Goal: Task Accomplishment & Management: Use online tool/utility

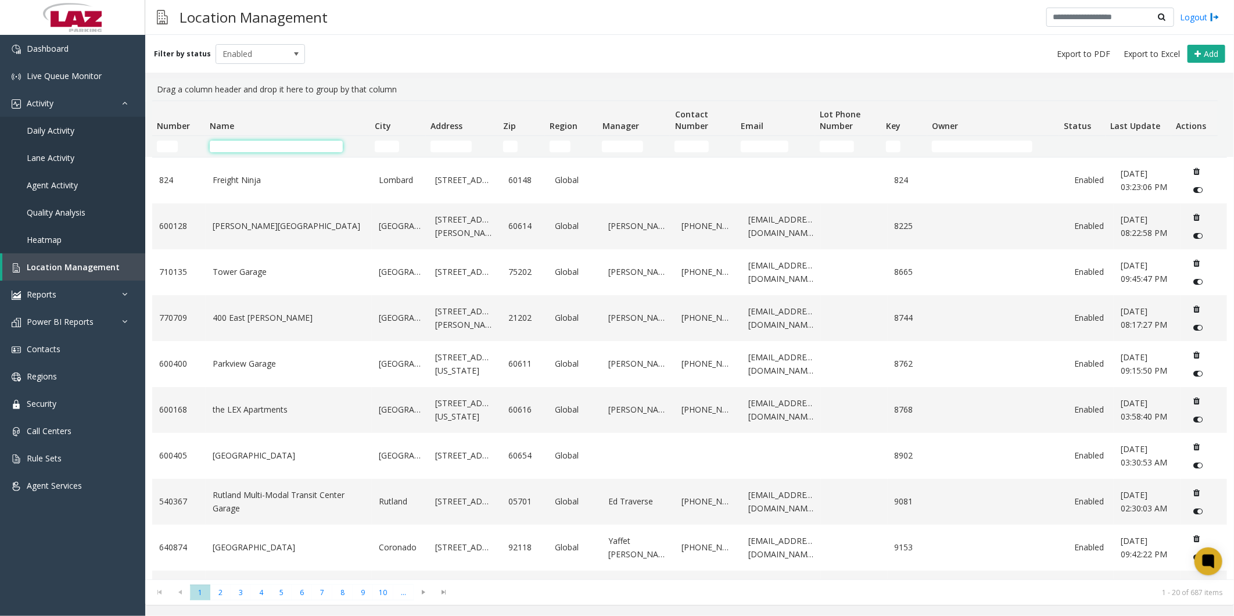
click at [229, 145] on input "Name Filter" at bounding box center [276, 147] width 133 height 12
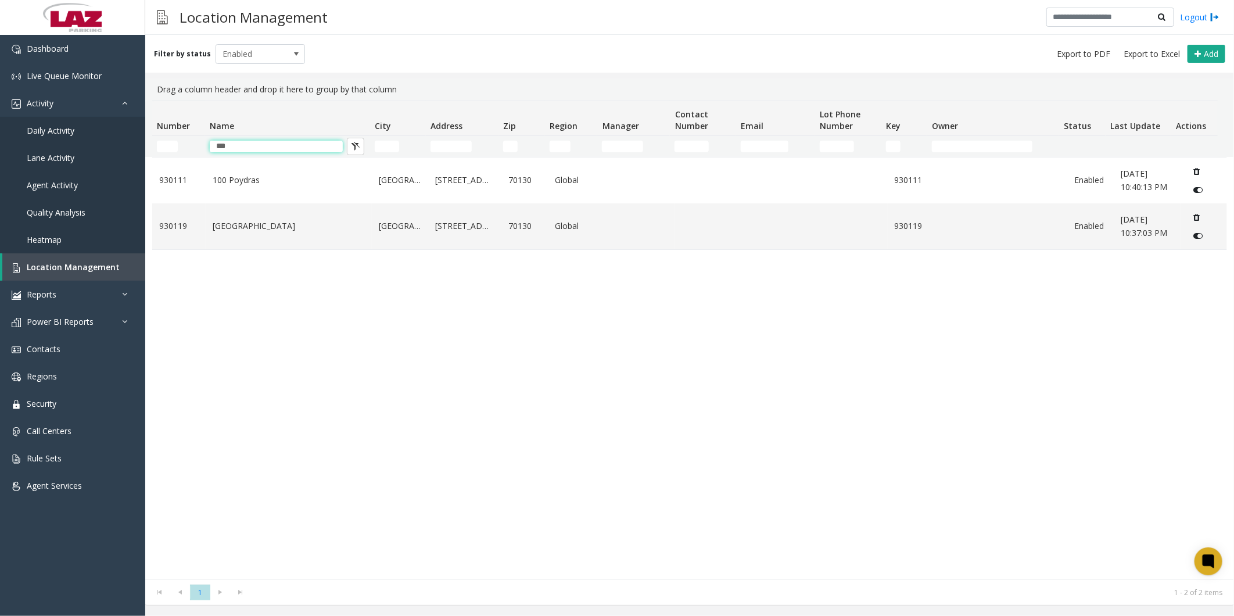
drag, startPoint x: 281, startPoint y: 147, endPoint x: 186, endPoint y: 142, distance: 94.8
click at [186, 142] on tr "***" at bounding box center [684, 146] width 1065 height 21
type input "****"
click at [457, 71] on div "Filter by status Enabled Add" at bounding box center [689, 54] width 1088 height 38
click at [263, 221] on link "1400 [GEOGRAPHIC_DATA]" at bounding box center [289, 226] width 152 height 13
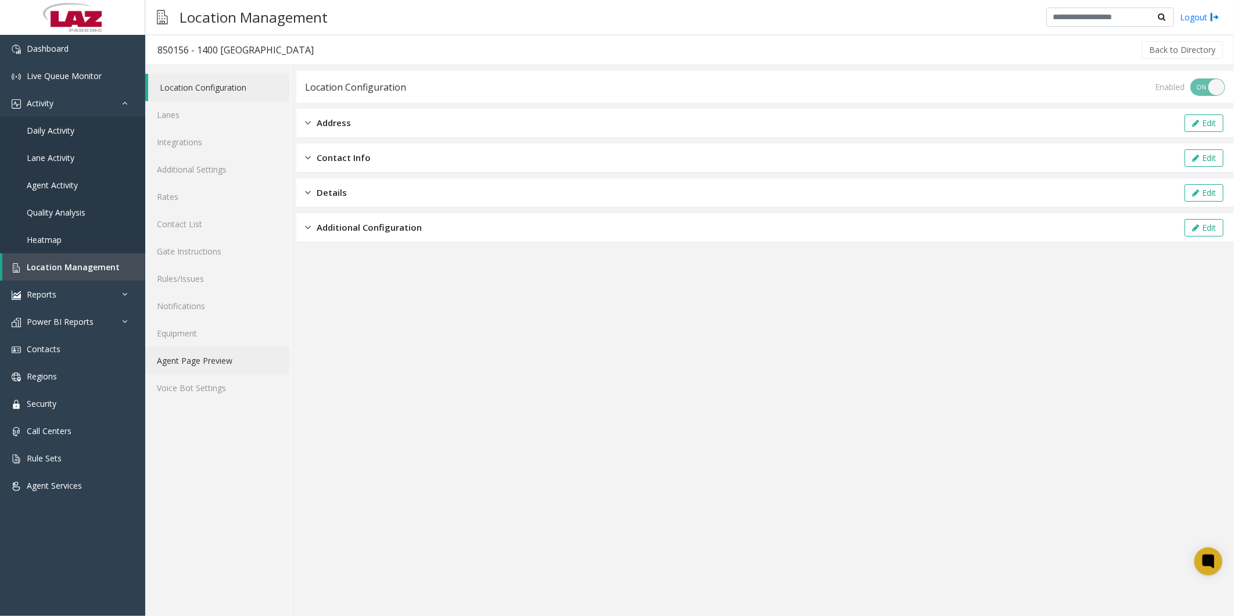
click at [204, 355] on link "Agent Page Preview" at bounding box center [217, 360] width 145 height 27
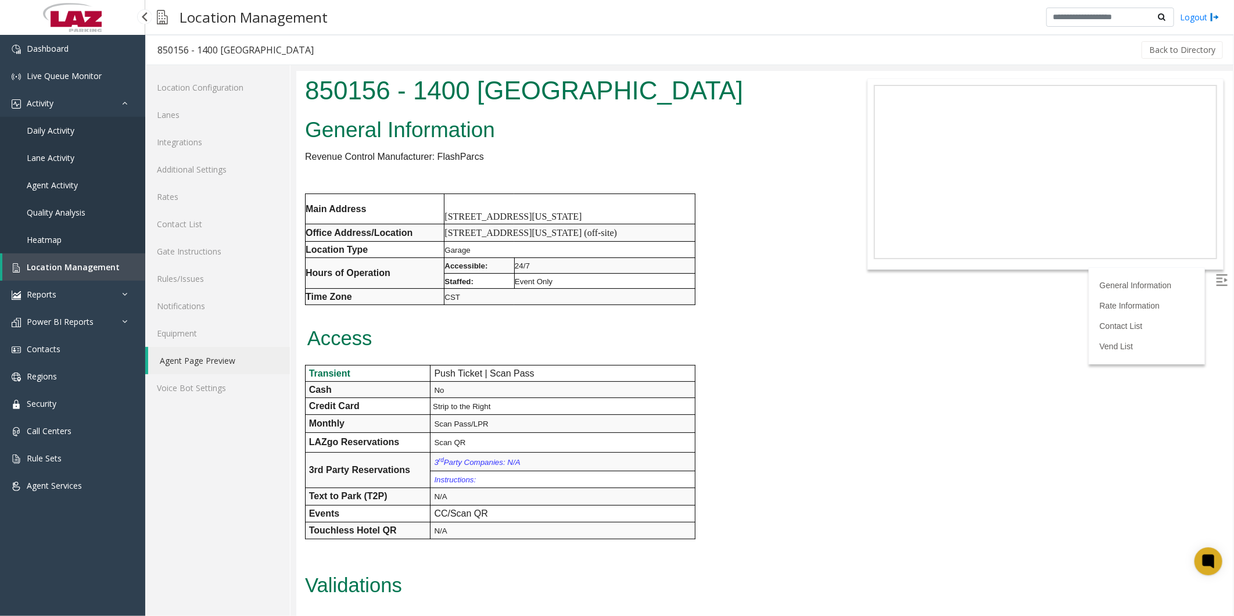
click at [53, 127] on span "Daily Activity" at bounding box center [51, 130] width 48 height 11
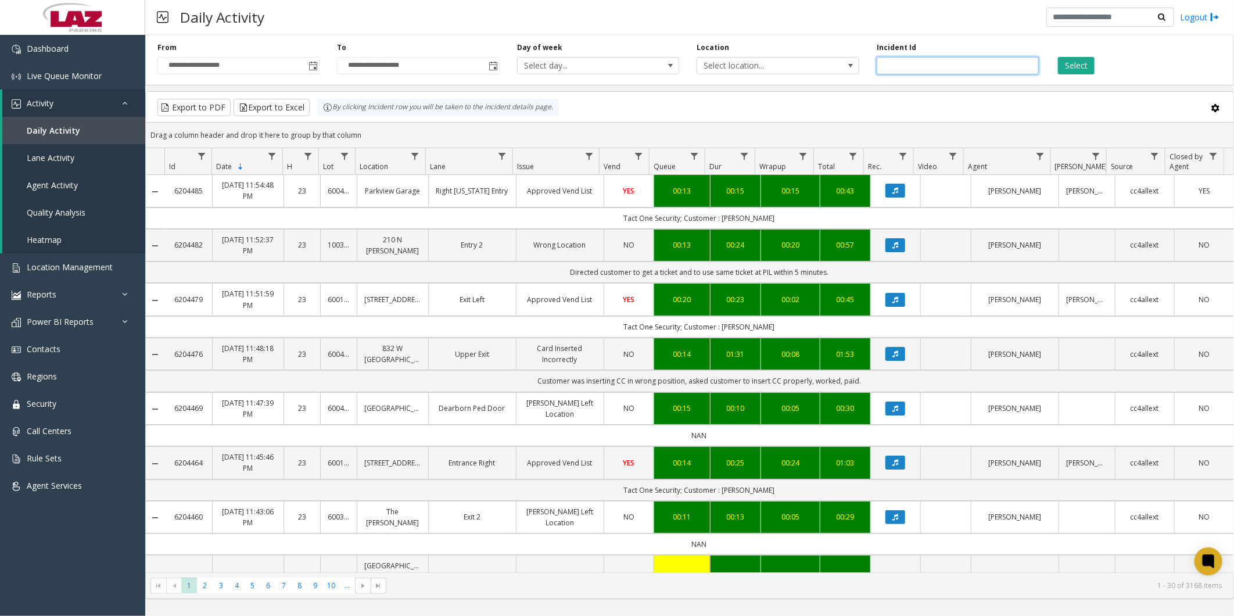
click at [922, 57] on input "number" at bounding box center [957, 65] width 162 height 17
paste input "*******"
type input "*******"
click at [1064, 65] on button "Select" at bounding box center [1076, 65] width 37 height 17
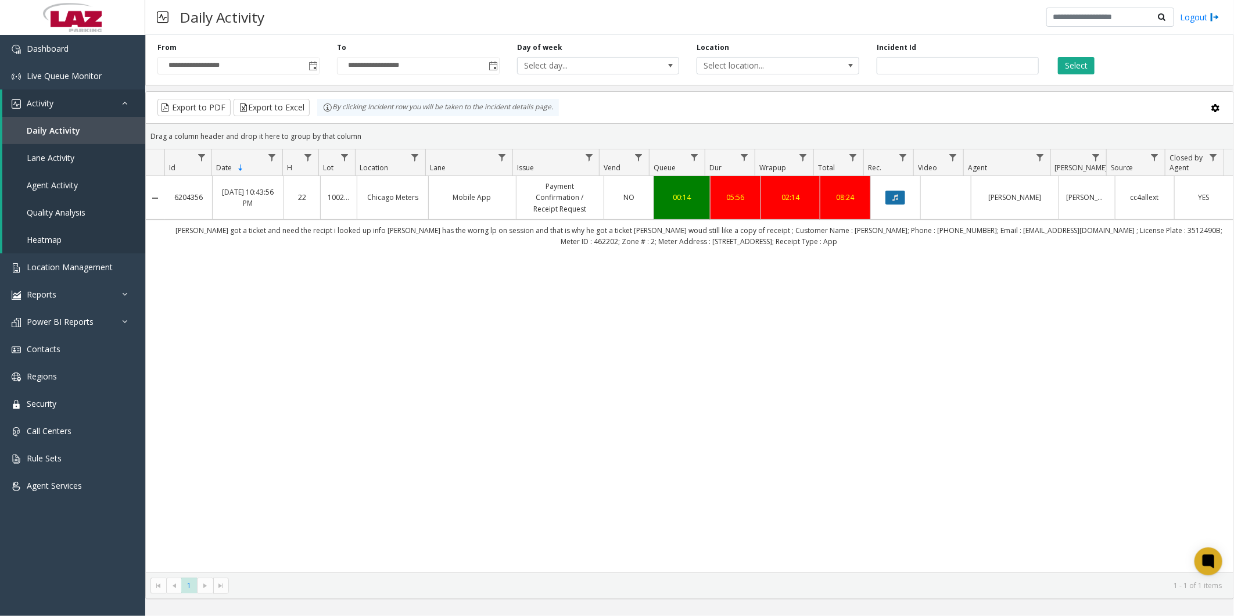
click at [885, 199] on button "Data table" at bounding box center [895, 197] width 20 height 14
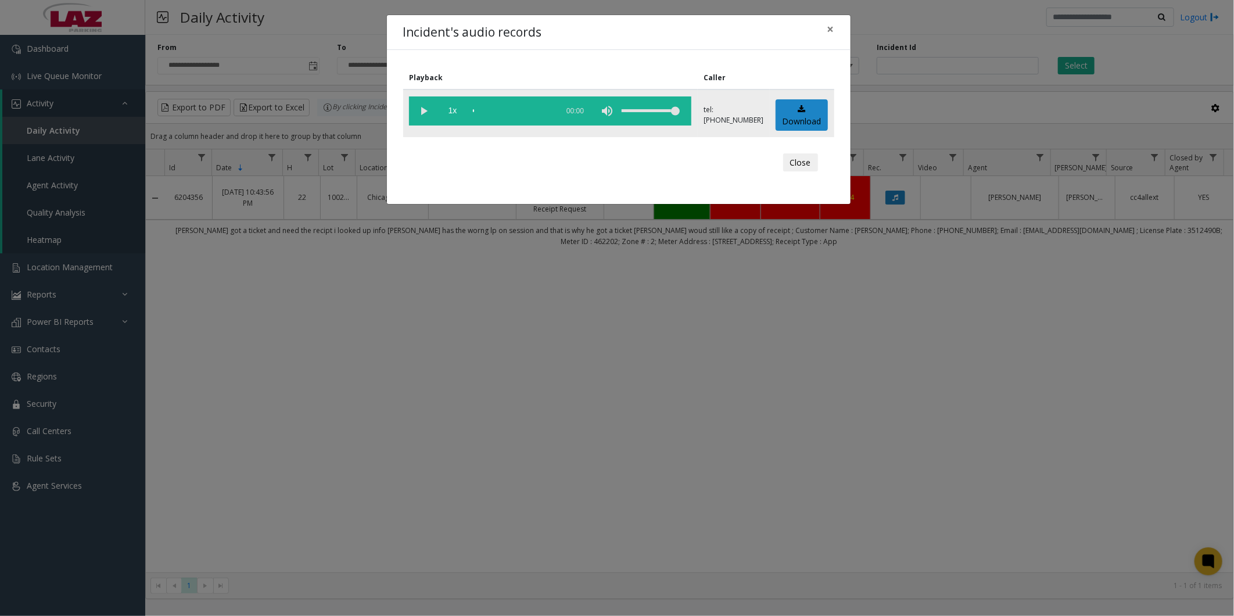
click at [417, 112] on vg-play-pause at bounding box center [423, 110] width 29 height 29
click at [484, 111] on div "scrub bar" at bounding box center [512, 110] width 79 height 29
click at [481, 111] on div "scrub bar" at bounding box center [512, 110] width 79 height 29
click at [479, 110] on div "scrub bar" at bounding box center [512, 110] width 79 height 29
click at [477, 110] on div "scrub bar" at bounding box center [512, 110] width 79 height 29
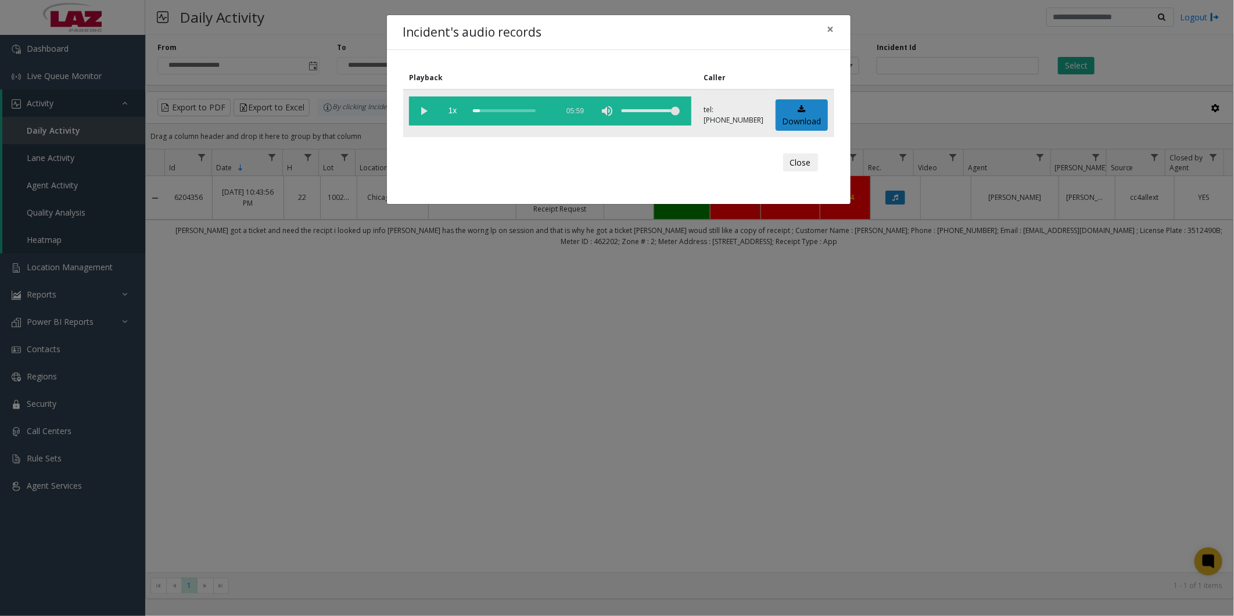
click at [475, 110] on div "scrub bar" at bounding box center [512, 110] width 79 height 29
click at [795, 160] on button "Close" at bounding box center [800, 162] width 35 height 19
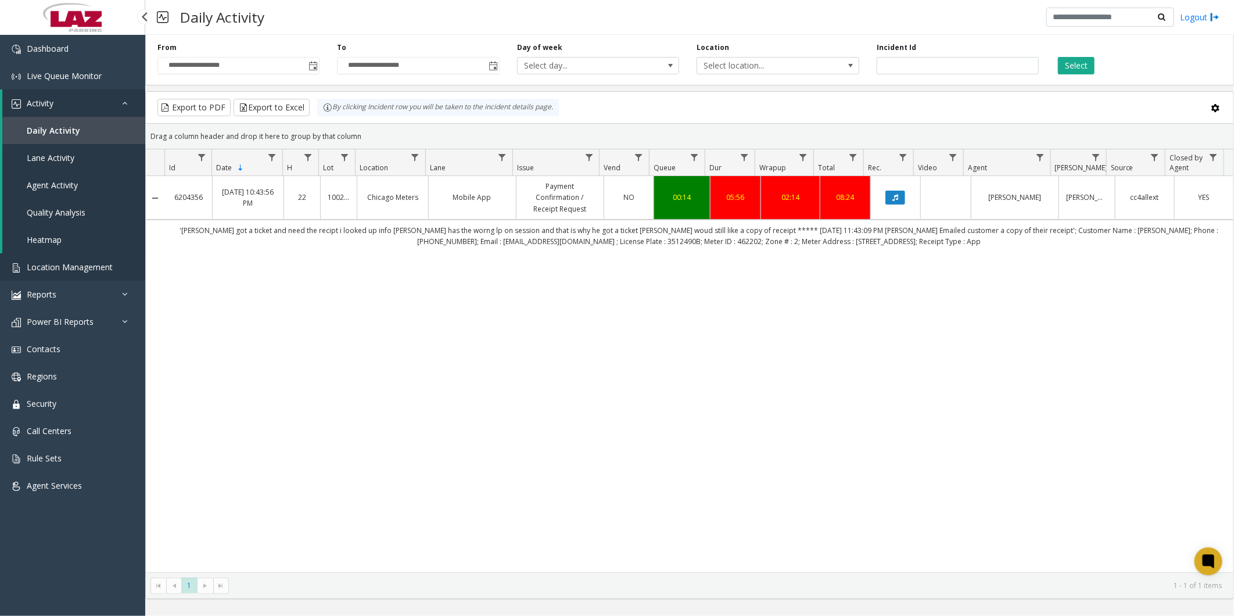
click at [67, 265] on span "Location Management" at bounding box center [70, 266] width 86 height 11
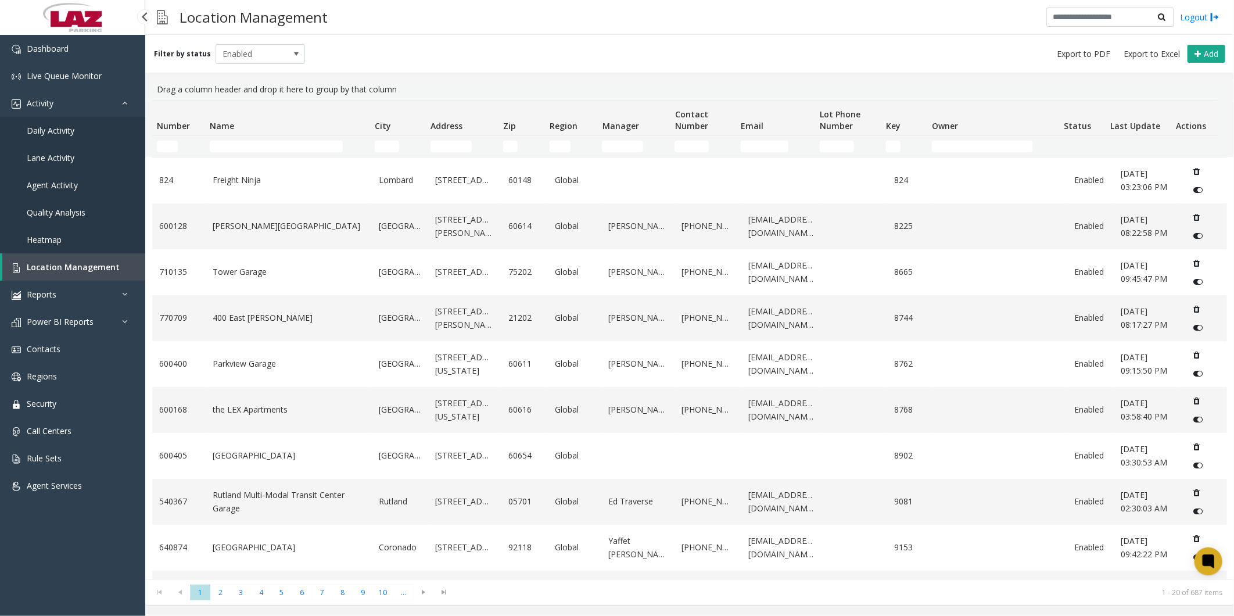
click at [61, 128] on span "Daily Activity" at bounding box center [51, 130] width 48 height 11
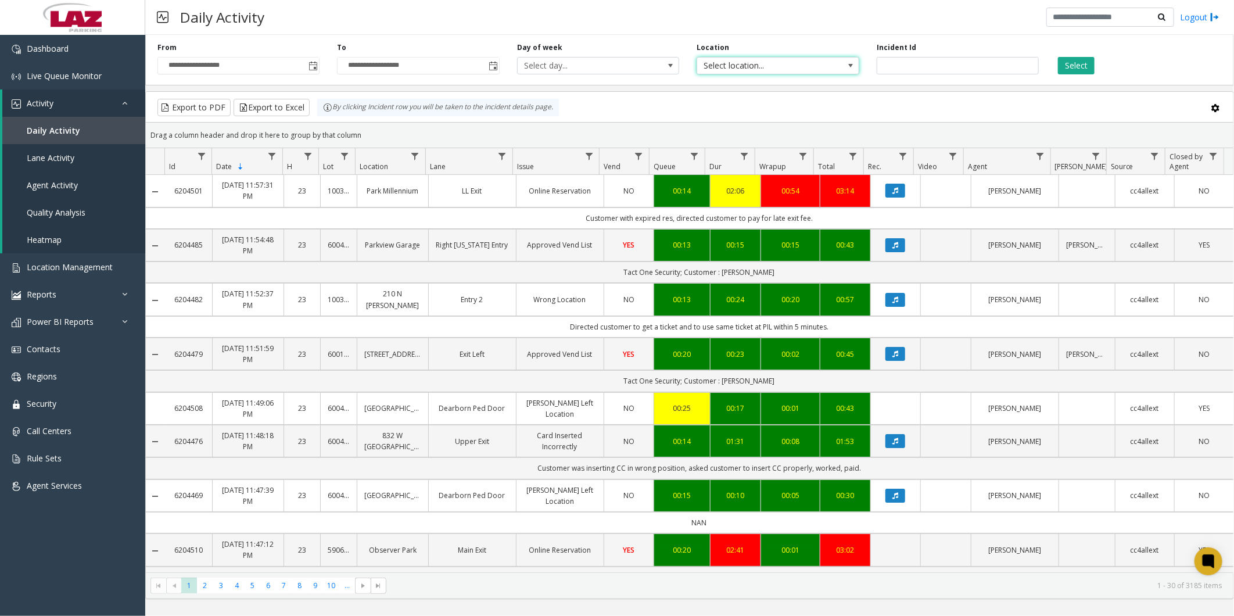
click at [814, 57] on span "Select location..." at bounding box center [761, 65] width 129 height 16
type input "******"
click at [707, 123] on li "100240 Chicago Meters" at bounding box center [778, 127] width 159 height 16
click at [1089, 61] on button "Select" at bounding box center [1076, 65] width 37 height 17
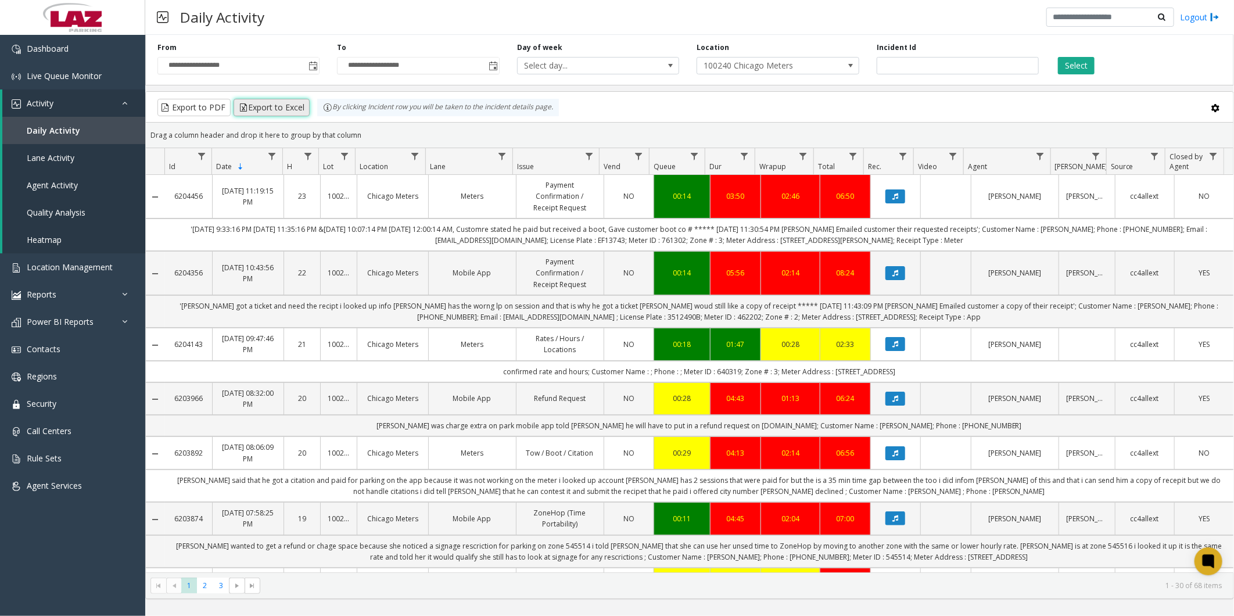
click at [275, 110] on button "Export to Excel" at bounding box center [271, 107] width 76 height 17
